Goal: Transaction & Acquisition: Purchase product/service

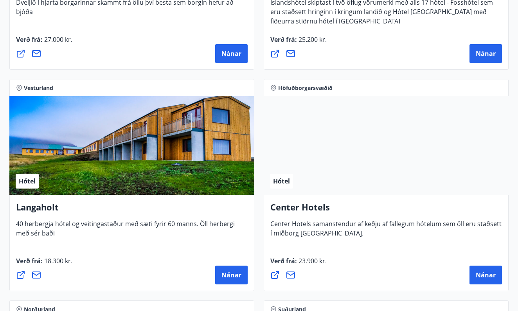
scroll to position [2503, 0]
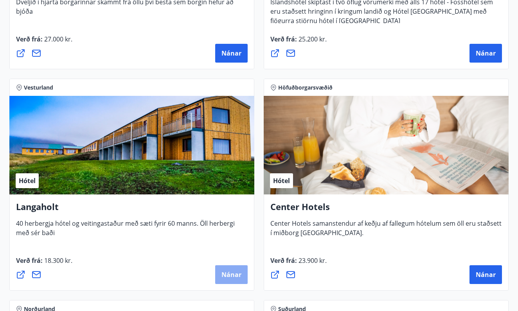
click at [237, 280] on button "Nánar" at bounding box center [231, 274] width 32 height 19
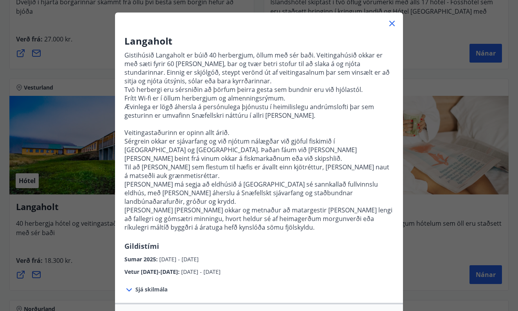
scroll to position [35, 0]
click at [390, 23] on icon at bounding box center [392, 22] width 9 height 9
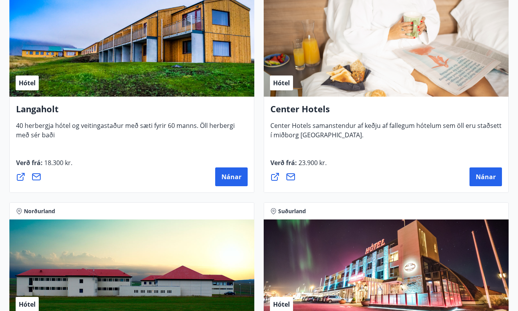
scroll to position [2597, 0]
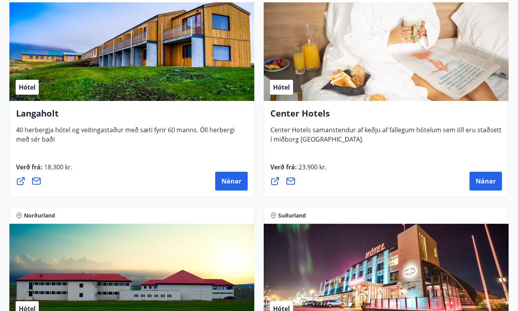
click at [21, 179] on icon at bounding box center [20, 181] width 9 height 9
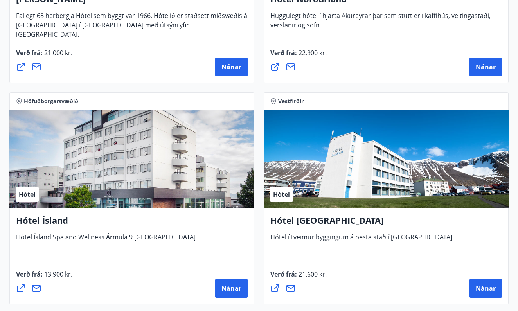
scroll to position [1840, 0]
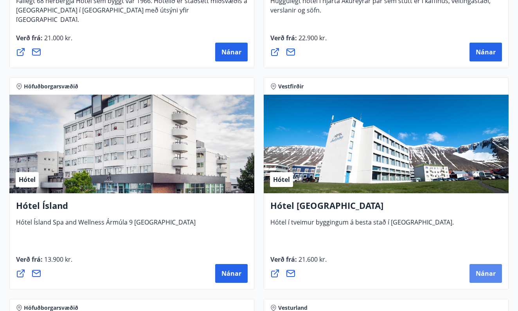
click at [487, 268] on button "Nánar" at bounding box center [486, 273] width 32 height 19
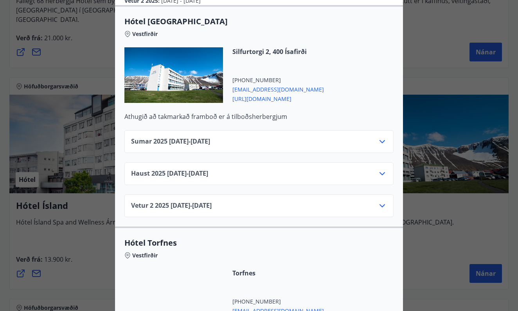
scroll to position [210, 0]
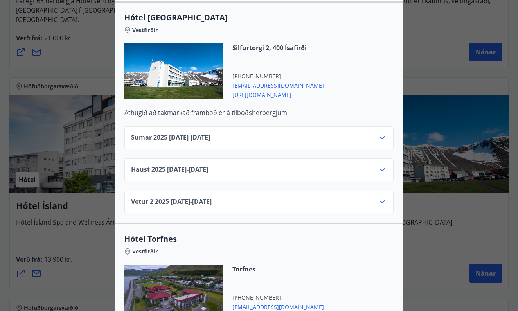
click at [382, 136] on icon at bounding box center [382, 137] width 5 height 3
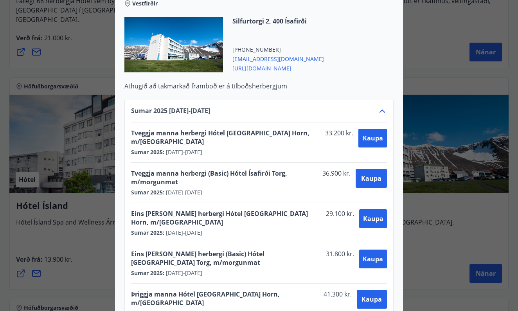
scroll to position [237, 0]
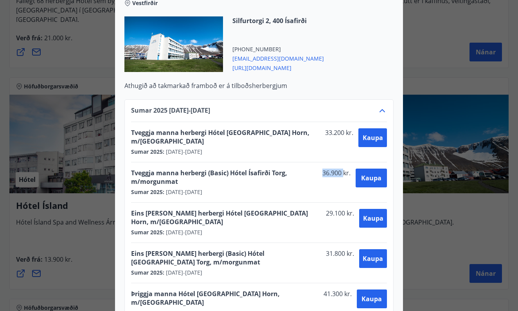
drag, startPoint x: 345, startPoint y: 165, endPoint x: 321, endPoint y: 164, distance: 23.9
click at [321, 169] on span "36.900 kr." at bounding box center [335, 177] width 33 height 17
click at [375, 174] on span "Kaupa" at bounding box center [371, 178] width 20 height 9
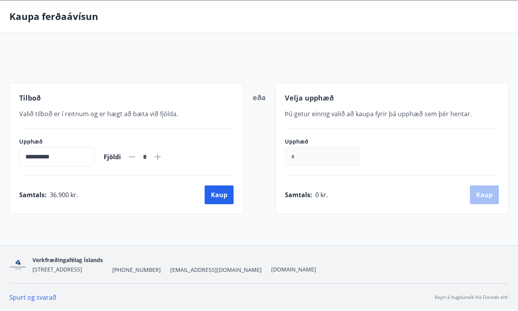
scroll to position [31, 0]
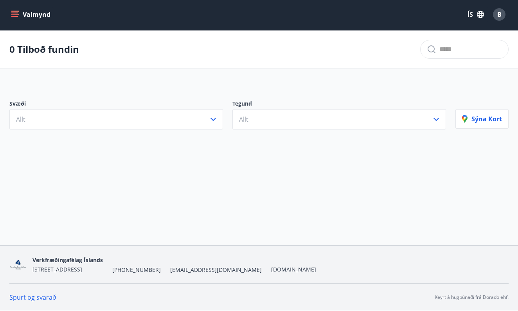
scroll to position [1, 0]
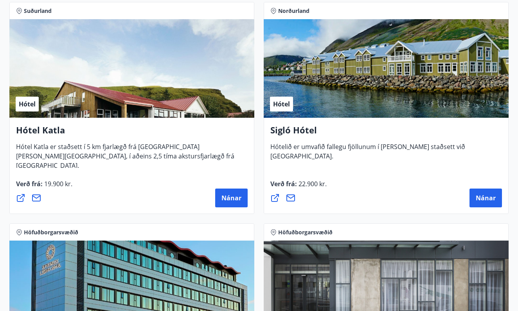
scroll to position [802, 0]
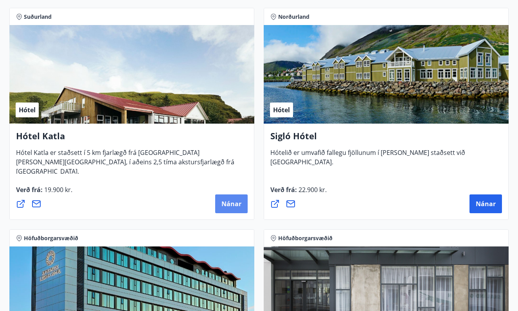
click at [223, 202] on span "Nánar" at bounding box center [232, 204] width 20 height 9
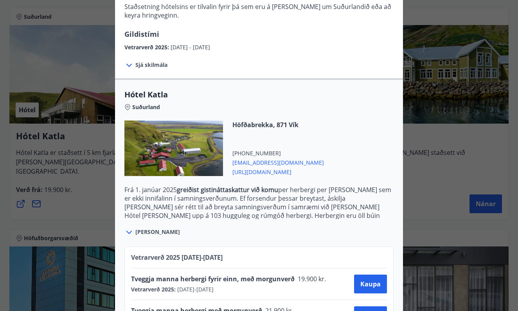
scroll to position [229, 0]
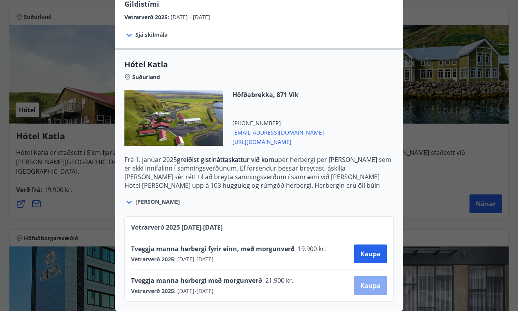
click at [360, 288] on button "Kaupa" at bounding box center [370, 285] width 33 height 19
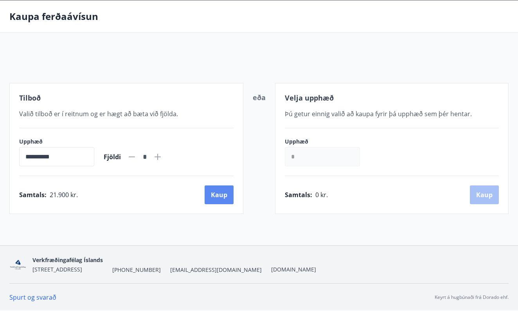
click at [225, 194] on button "Kaup" at bounding box center [219, 195] width 29 height 19
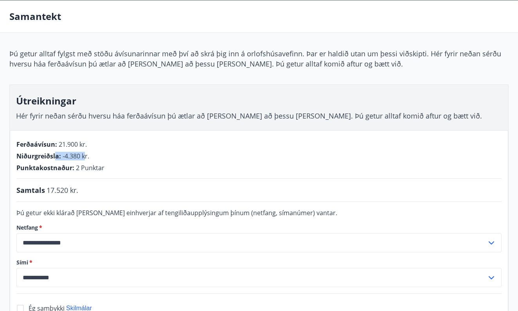
drag, startPoint x: 85, startPoint y: 156, endPoint x: 57, endPoint y: 155, distance: 28.6
click at [57, 155] on div "Niðurgreiðsla : -4.380 kr." at bounding box center [258, 156] width 485 height 9
click at [101, 166] on span "2 Punktar" at bounding box center [90, 168] width 29 height 9
drag, startPoint x: 80, startPoint y: 157, endPoint x: 61, endPoint y: 155, distance: 18.5
click at [61, 155] on div "Niðurgreiðsla : -4.380 kr." at bounding box center [258, 156] width 485 height 9
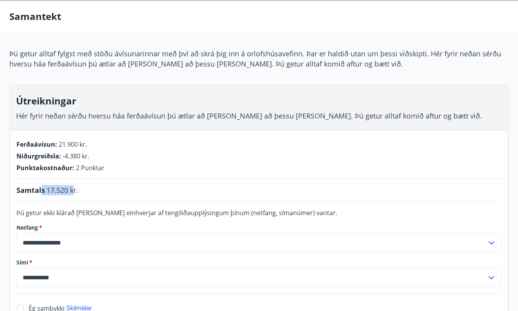
drag, startPoint x: 73, startPoint y: 189, endPoint x: 41, endPoint y: 189, distance: 32.1
click at [41, 189] on div "Samtals 17.520 kr." at bounding box center [258, 190] width 485 height 10
